Goal: Find specific page/section

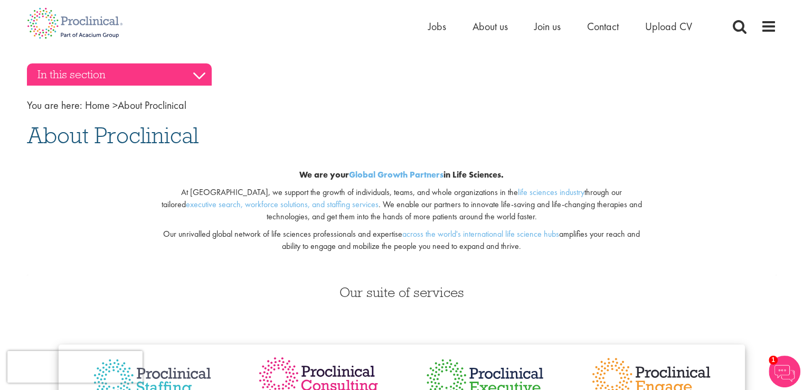
click at [191, 72] on h3 "In this section" at bounding box center [119, 74] width 185 height 22
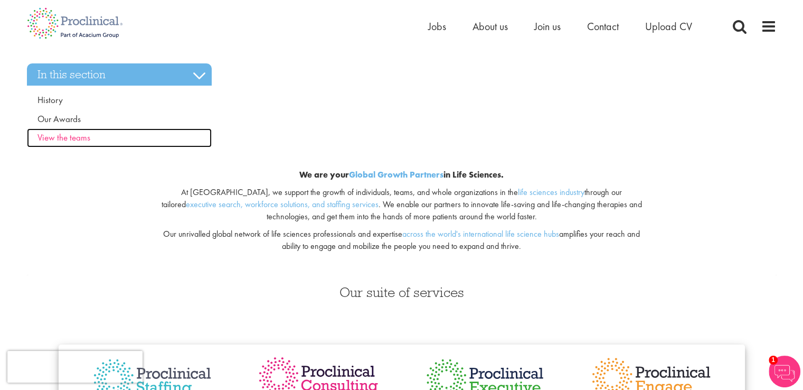
click at [72, 139] on span "View the teams" at bounding box center [63, 137] width 53 height 12
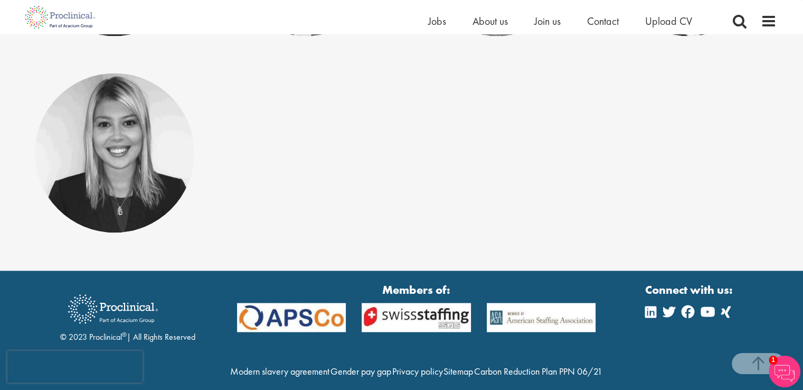
scroll to position [5828, 0]
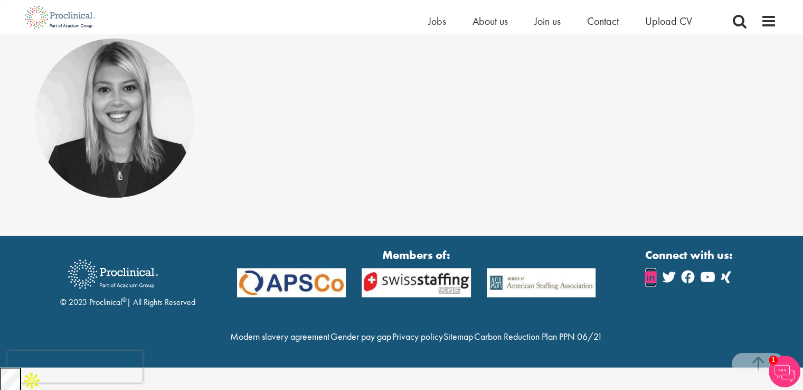
click at [648, 279] on icon at bounding box center [650, 276] width 11 height 13
